Goal: Entertainment & Leisure: Browse casually

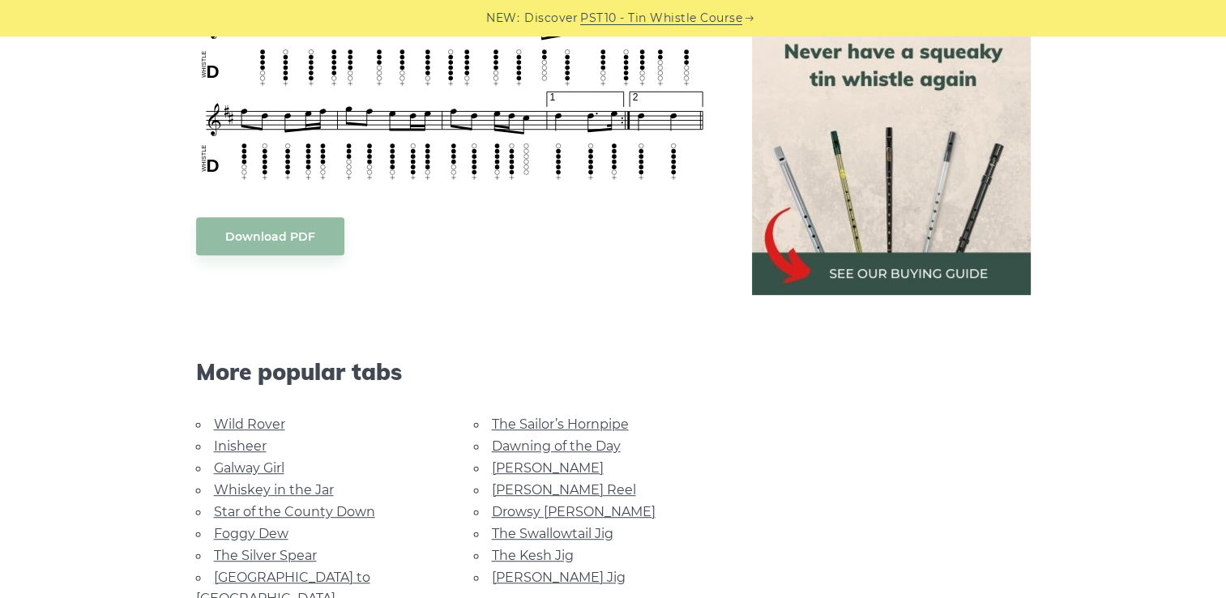
scroll to position [891, 0]
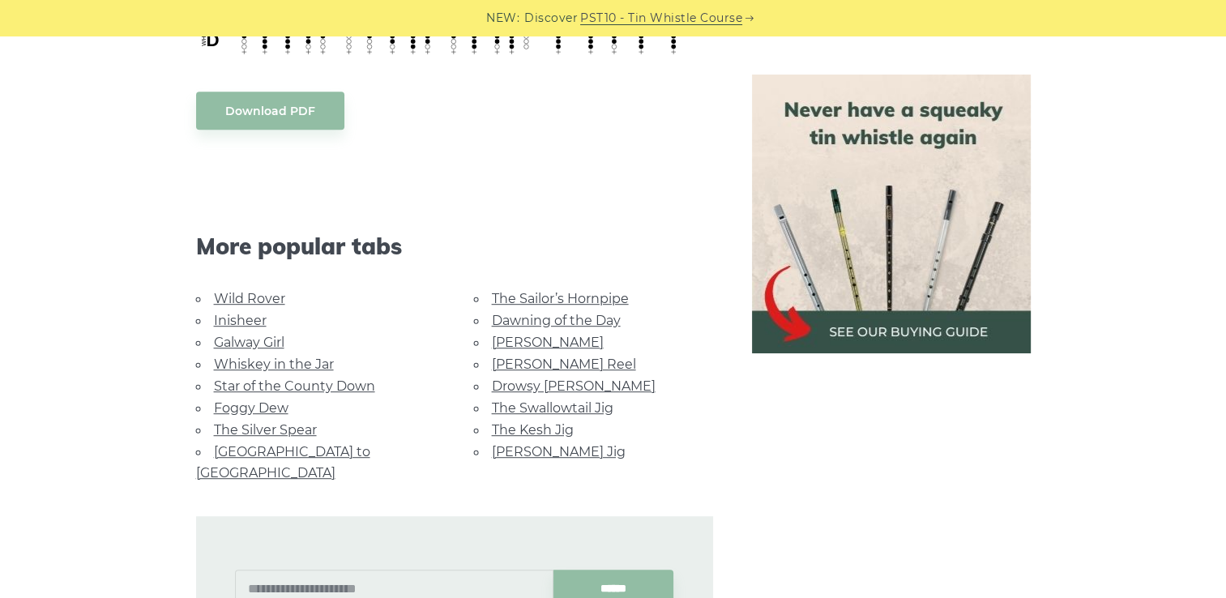
click at [327, 382] on link "Star of the County Down" at bounding box center [294, 385] width 161 height 15
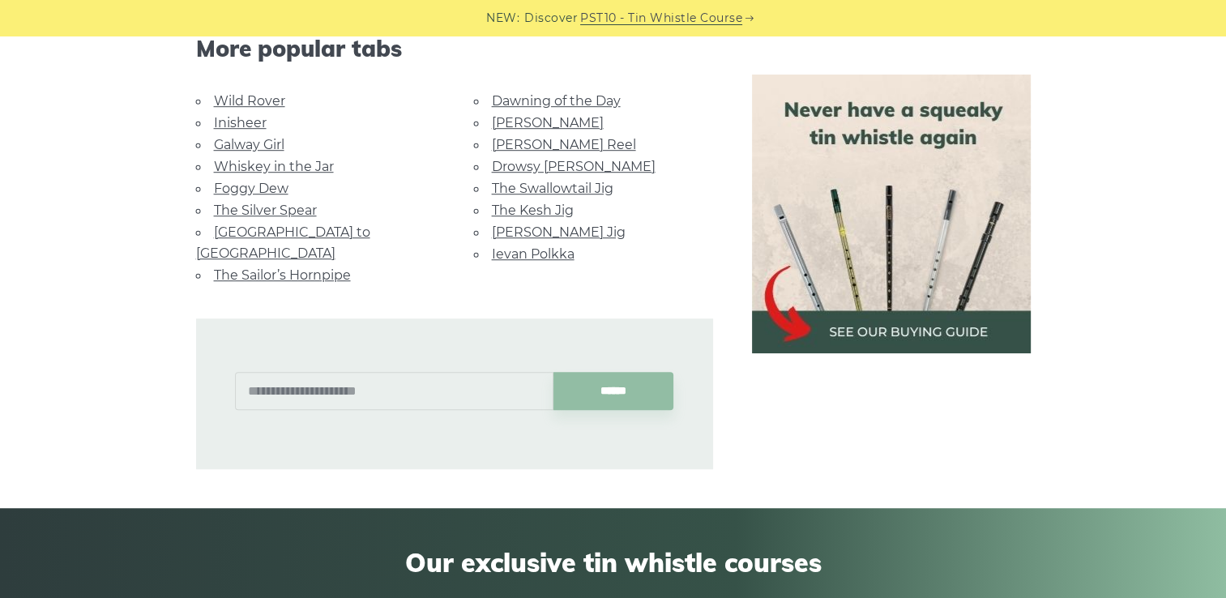
scroll to position [972, 0]
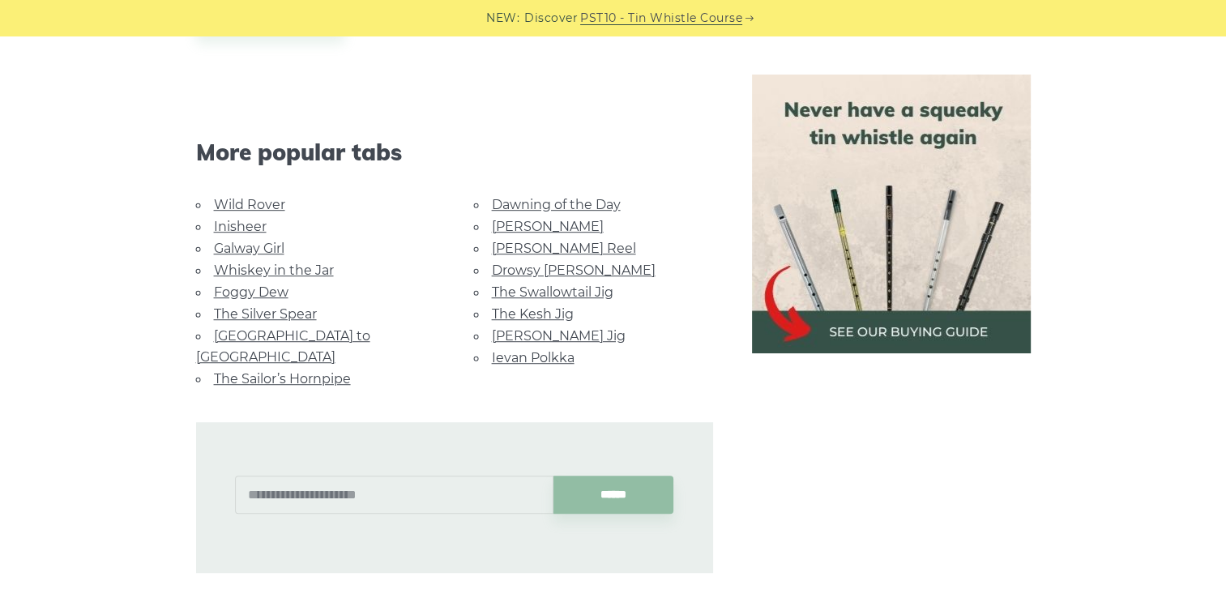
click at [547, 306] on link "The Kesh Jig" at bounding box center [533, 313] width 82 height 15
click at [543, 350] on link "Ievan Polkka" at bounding box center [533, 357] width 83 height 15
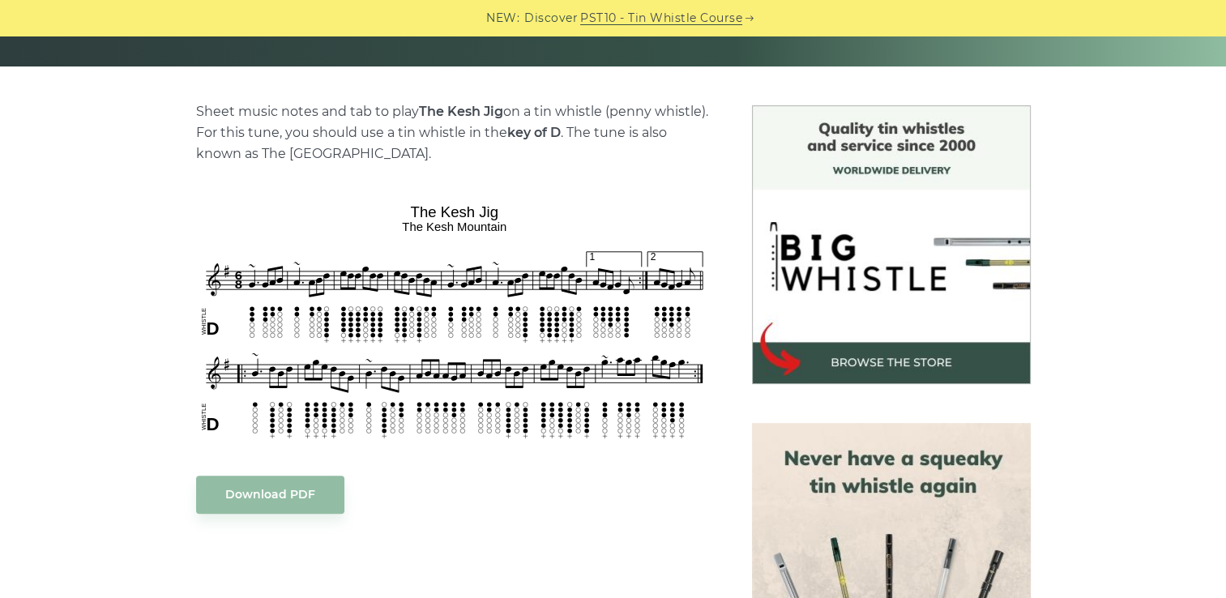
scroll to position [405, 0]
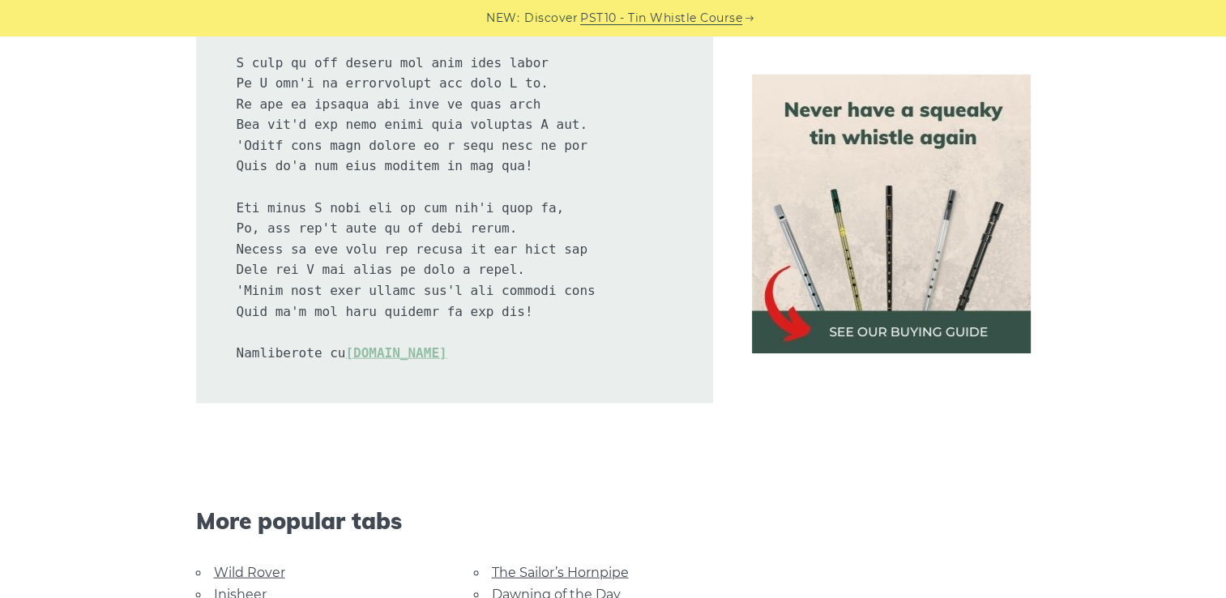
scroll to position [3889, 0]
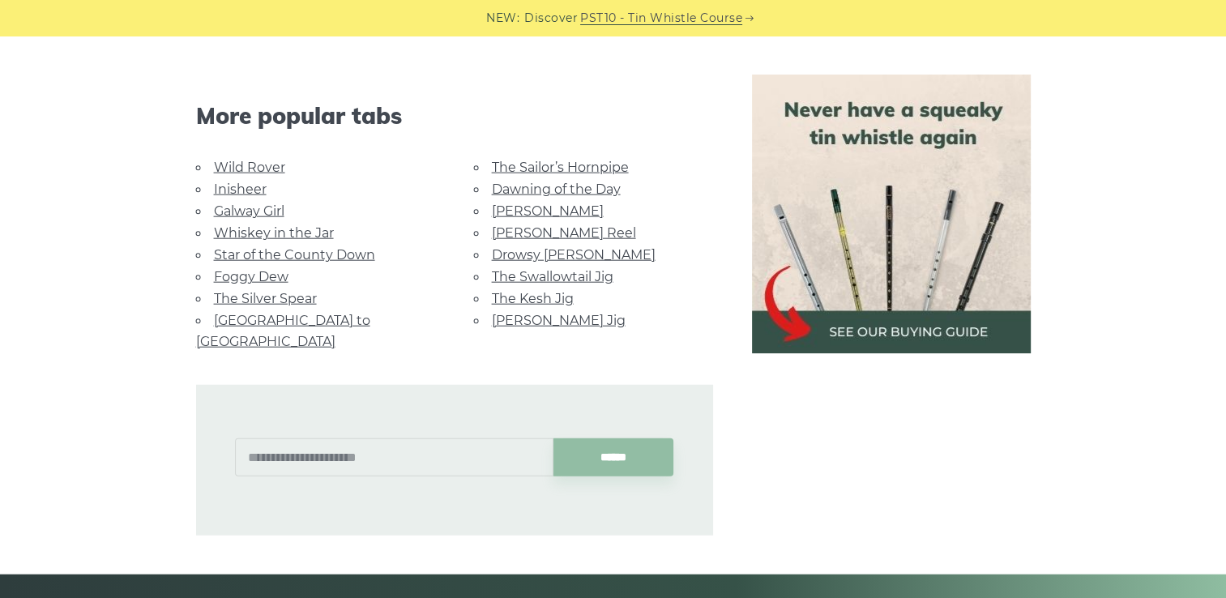
click at [534, 161] on link "The Sailor’s Hornpipe" at bounding box center [560, 167] width 137 height 15
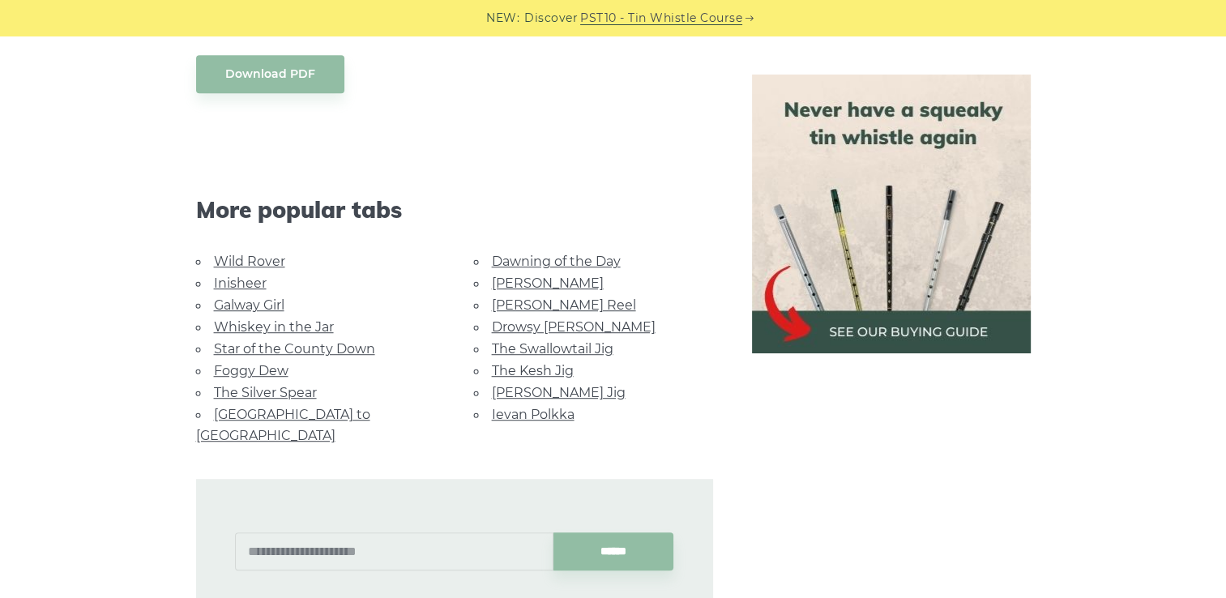
scroll to position [1053, 0]
